Goal: Transaction & Acquisition: Purchase product/service

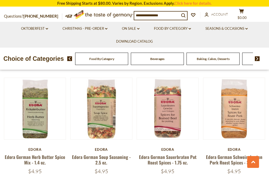
scroll to position [368, 0]
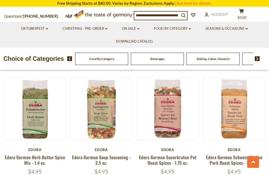
click at [180, 35] on button "Quick View" at bounding box center [167, 29] width 35 height 12
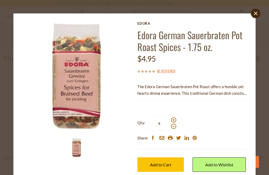
click at [228, 90] on p "The Edora German Sauerbraten Pot Roast offers a humble yet hearty dining experi…" at bounding box center [192, 89] width 110 height 13
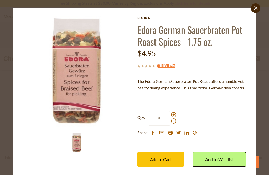
scroll to position [5, 0]
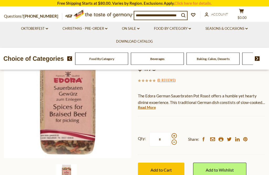
scroll to position [66, 0]
click at [151, 108] on link "Read More" at bounding box center [147, 106] width 18 height 5
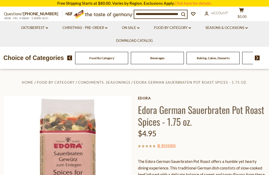
scroll to position [0, 0]
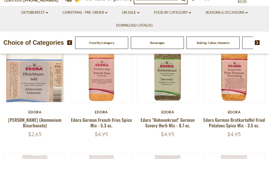
scroll to position [181, 0]
